Goal: Task Accomplishment & Management: Manage account settings

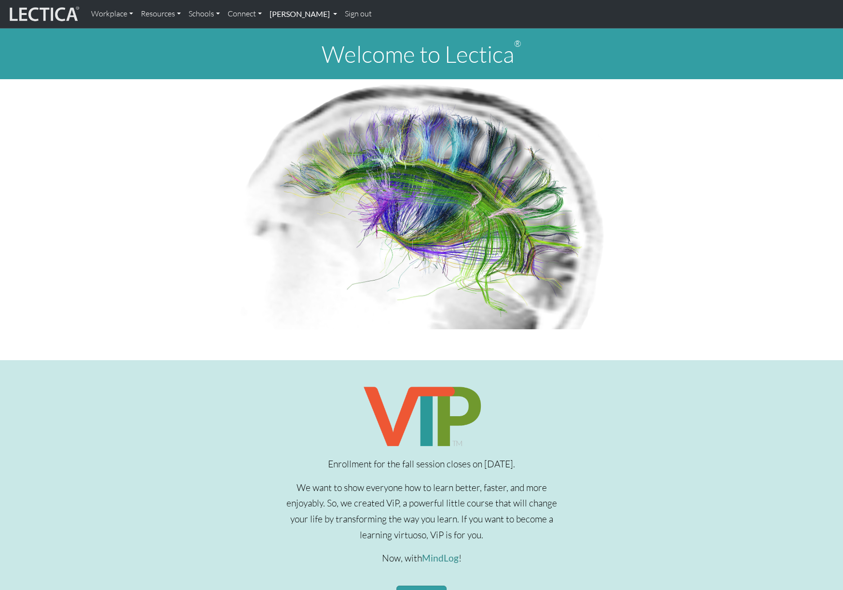
click at [299, 15] on link "Anna Lindelöf" at bounding box center [303, 14] width 75 height 20
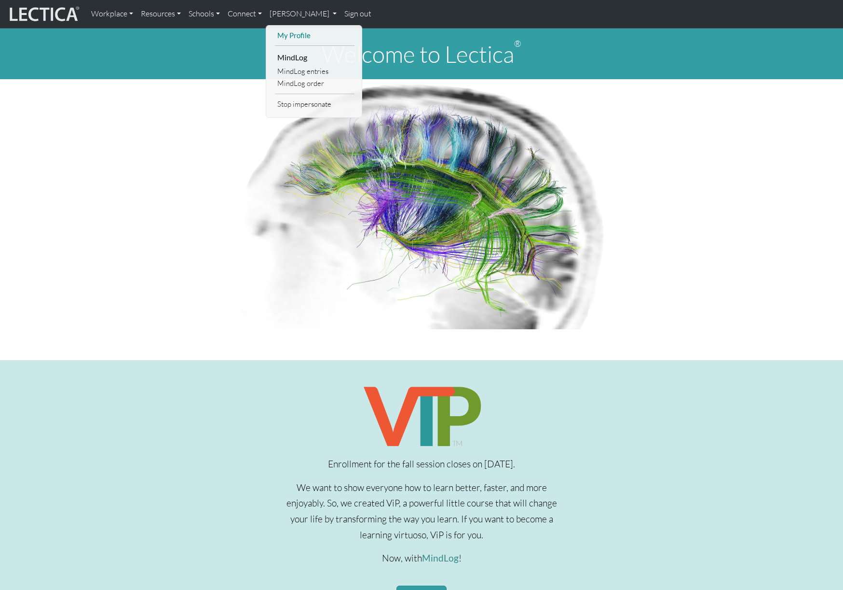
click at [296, 36] on link "My Profile" at bounding box center [315, 35] width 80 height 12
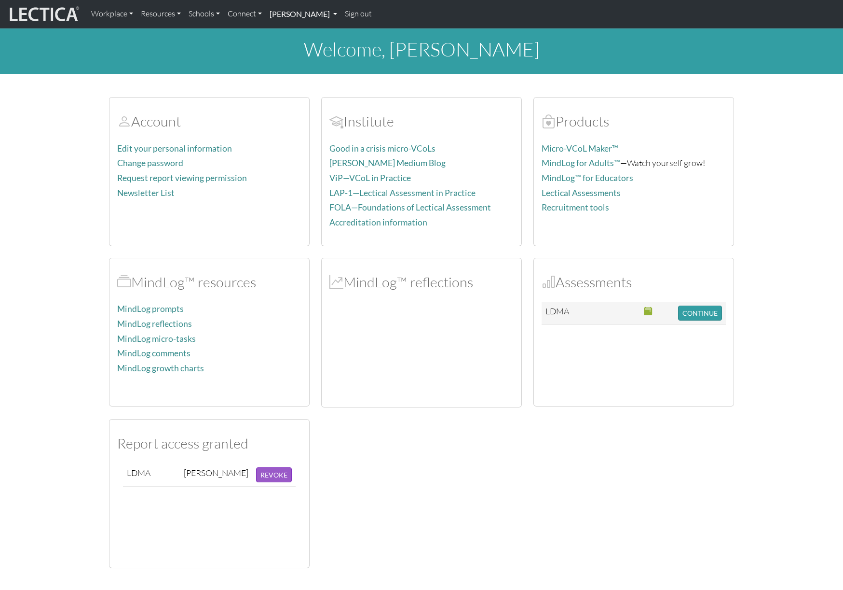
click at [298, 14] on link "Anna Lindelöf" at bounding box center [303, 14] width 75 height 20
click at [344, 15] on link "Sign out" at bounding box center [358, 14] width 35 height 20
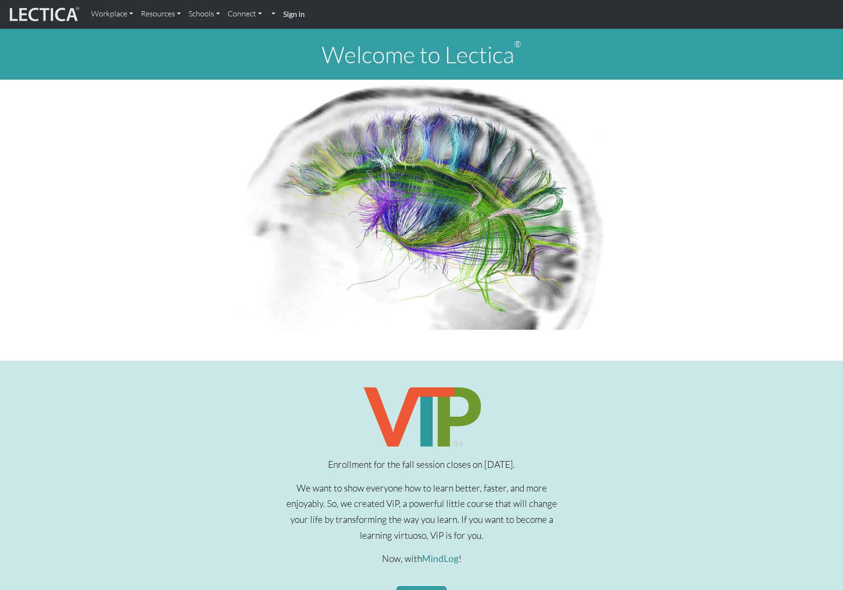
click at [294, 13] on strong "Sign in" at bounding box center [294, 13] width 22 height 9
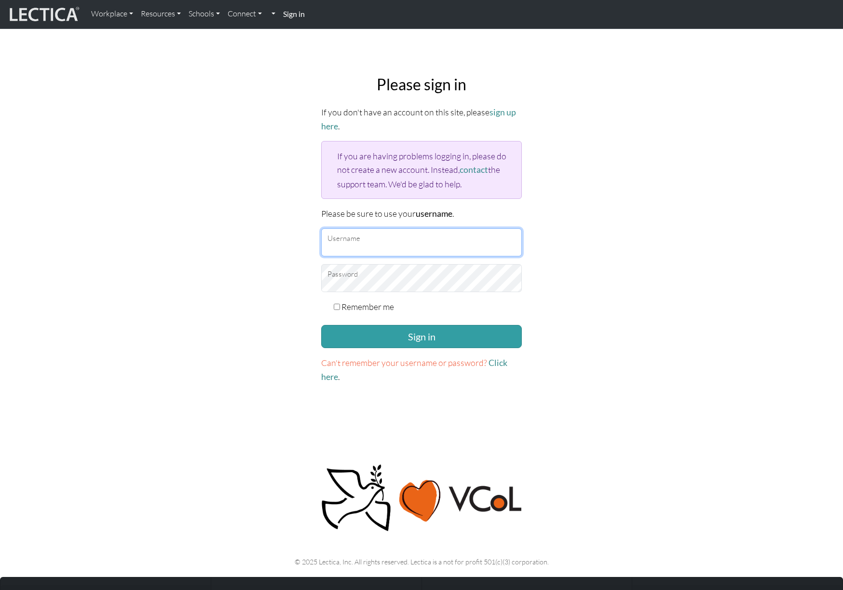
click at [362, 240] on input "Username" at bounding box center [421, 242] width 201 height 28
type input "amcorreia"
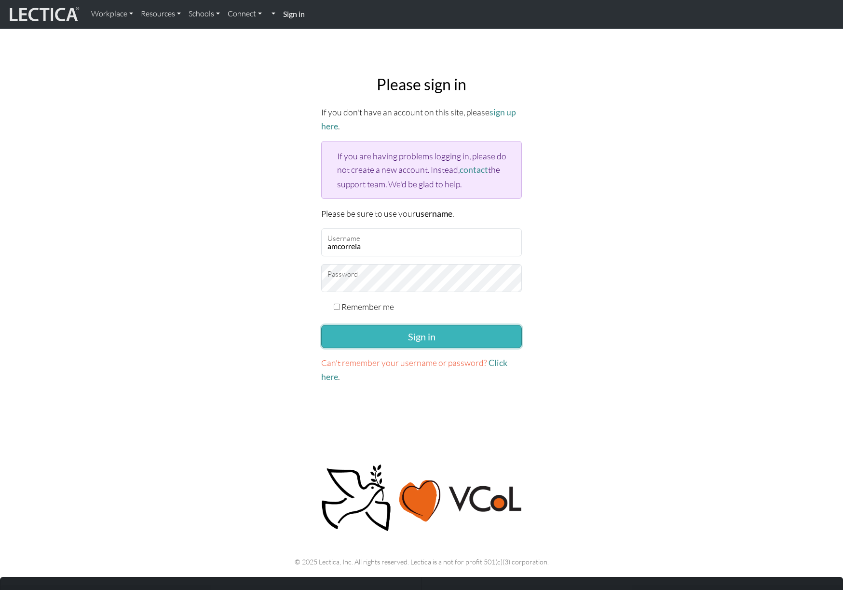
click at [427, 331] on button "Sign in" at bounding box center [421, 336] width 201 height 23
